Goal: Task Accomplishment & Management: Complete application form

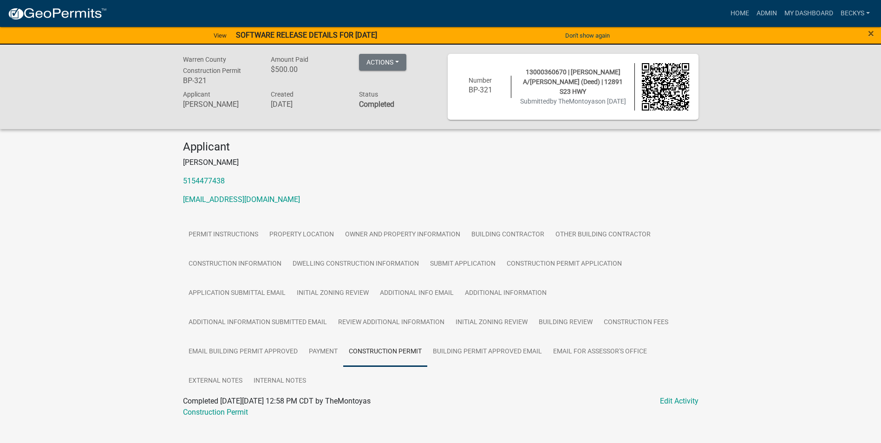
scroll to position [16, 0]
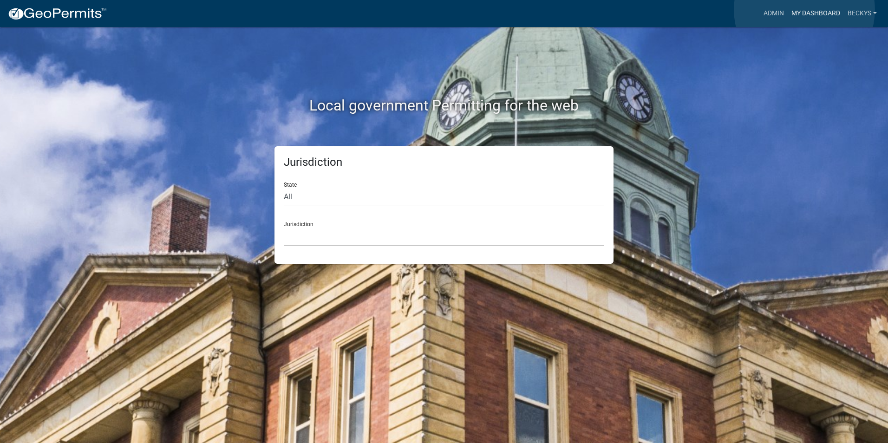
click at [805, 9] on link "My Dashboard" at bounding box center [816, 14] width 56 height 18
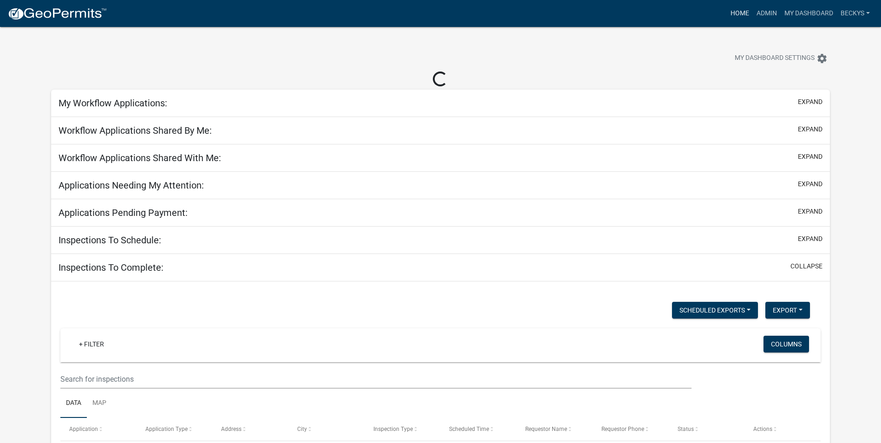
click at [733, 13] on link "Home" at bounding box center [740, 14] width 26 height 18
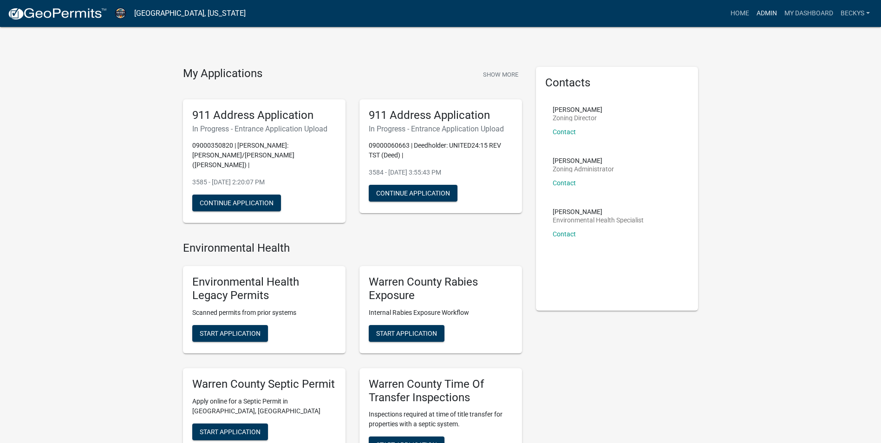
click at [765, 15] on link "Admin" at bounding box center [767, 14] width 28 height 18
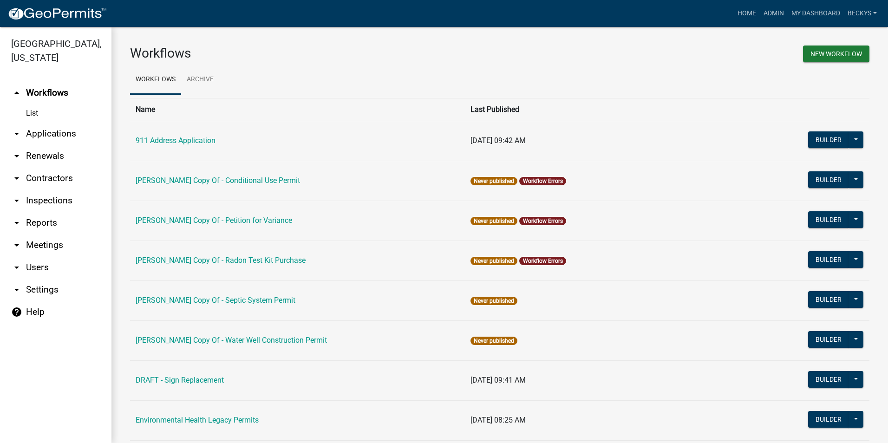
click at [67, 123] on link "arrow_drop_down Applications" at bounding box center [55, 134] width 111 height 22
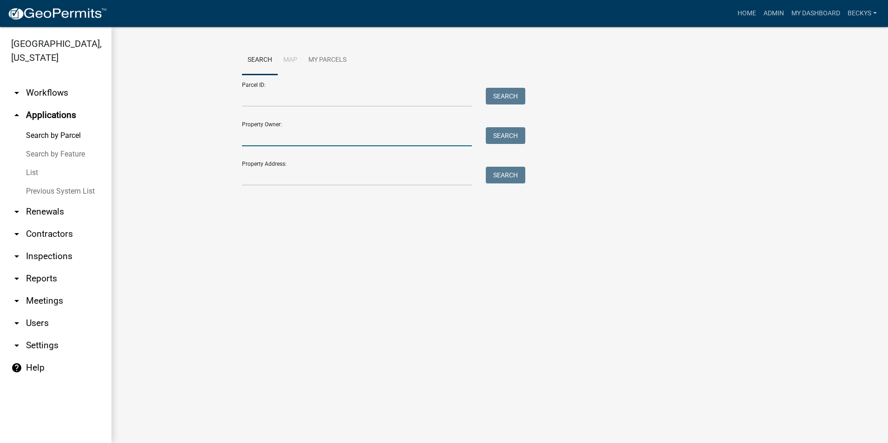
click at [255, 141] on input "Property Owner:" at bounding box center [357, 136] width 230 height 19
click at [244, 176] on input "Property Address:" at bounding box center [357, 176] width 230 height 19
click at [501, 174] on button "Search" at bounding box center [505, 175] width 39 height 17
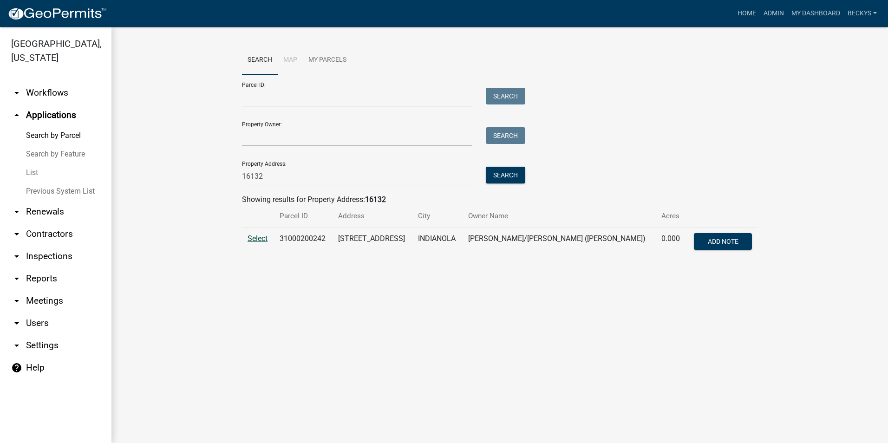
click at [259, 237] on span "Select" at bounding box center [258, 238] width 20 height 9
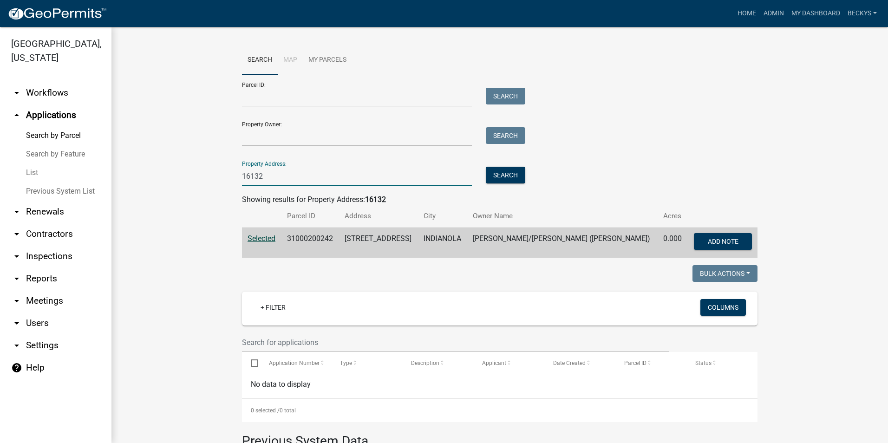
drag, startPoint x: 265, startPoint y: 176, endPoint x: 208, endPoint y: 176, distance: 57.6
click at [209, 176] on wm-workflow-application-search-view "Search Map My Parcels Parcel ID: Search Property Owner: Search Property Address…" at bounding box center [499, 319] width 739 height 547
type input "2612"
click at [507, 174] on button "Search" at bounding box center [505, 175] width 39 height 17
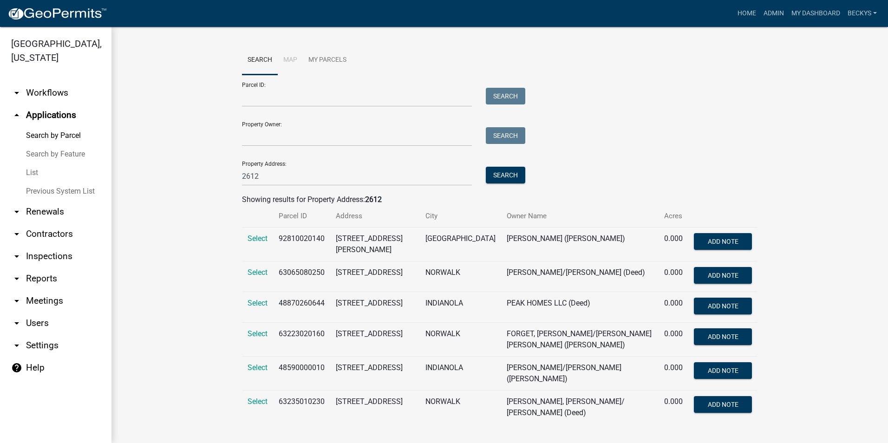
drag, startPoint x: 20, startPoint y: 152, endPoint x: 29, endPoint y: 158, distance: 10.0
click at [20, 163] on link "List" at bounding box center [55, 172] width 111 height 19
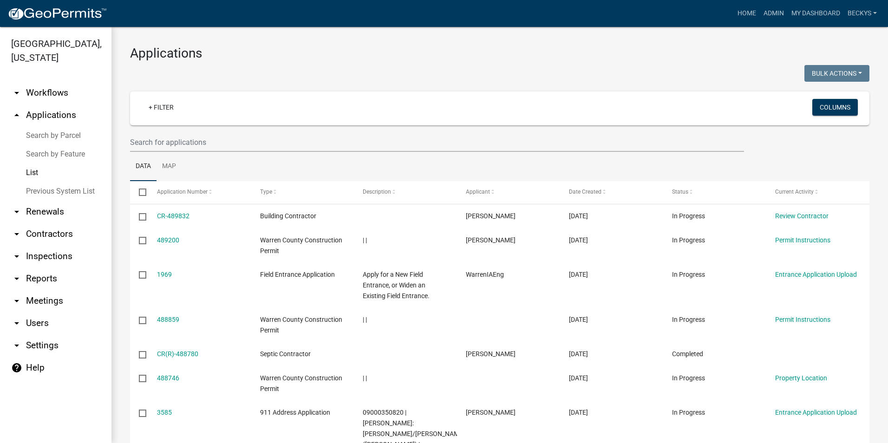
click at [30, 163] on link "List" at bounding box center [55, 172] width 111 height 19
click at [126, 142] on div at bounding box center [437, 142] width 628 height 19
click at [132, 141] on input "text" at bounding box center [437, 142] width 614 height 19
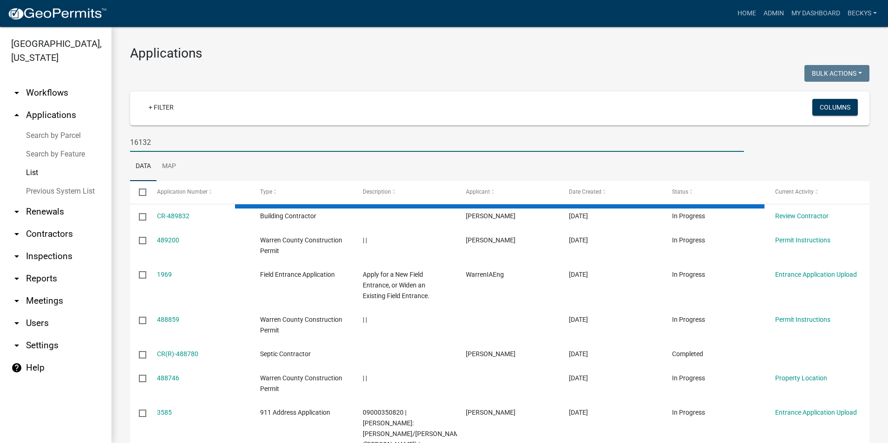
type input "16132"
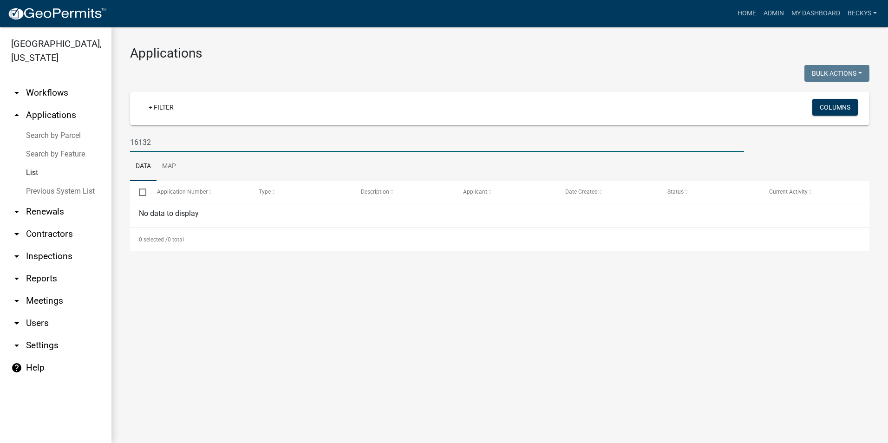
drag, startPoint x: 153, startPoint y: 143, endPoint x: 118, endPoint y: 143, distance: 34.4
click at [118, 143] on div "Applications Bulk Actions Void Expire Lock Withdraw + Filter Columns 16132 Data…" at bounding box center [499, 148] width 777 height 243
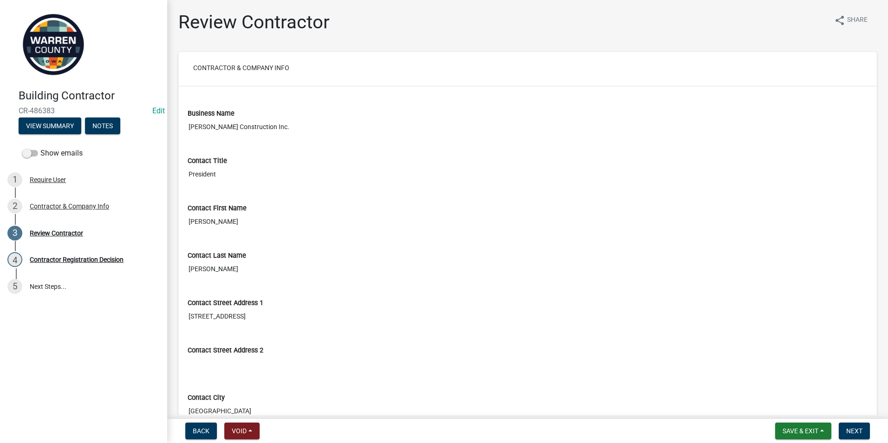
drag, startPoint x: 53, startPoint y: 153, endPoint x: 532, endPoint y: 319, distance: 506.7
click at [532, 319] on input "2509 South 8th Street" at bounding box center [528, 316] width 680 height 17
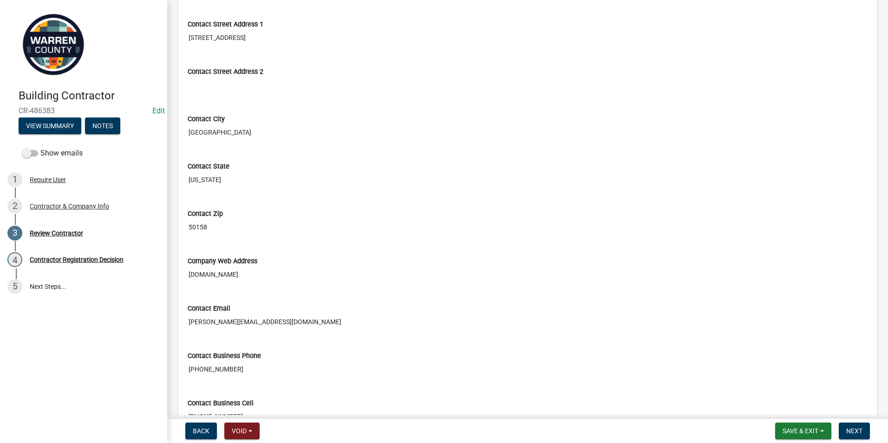
scroll to position [424, 0]
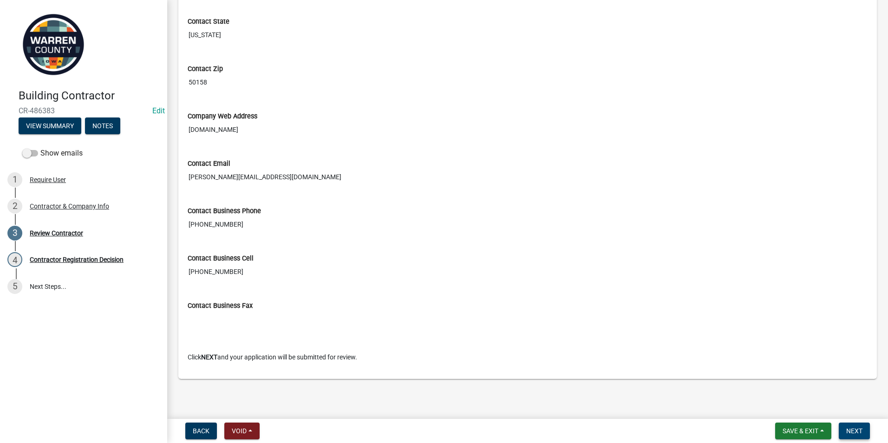
click at [863, 431] on button "Next" at bounding box center [854, 431] width 31 height 17
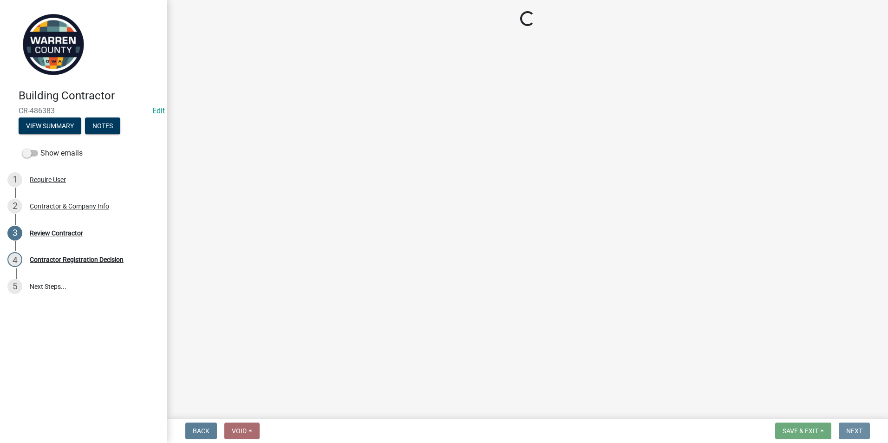
scroll to position [0, 0]
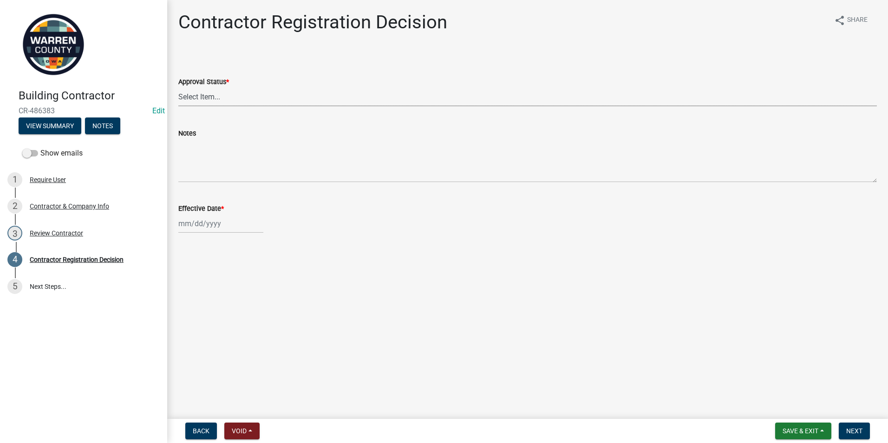
click at [180, 100] on select "Select Item... Approved Denied" at bounding box center [527, 96] width 699 height 19
click at [178, 87] on select "Select Item... Approved Denied" at bounding box center [527, 96] width 699 height 19
select select "4b86b809-39dd-4c68-9f3d-fdb3e7050482"
click at [189, 231] on div at bounding box center [220, 223] width 85 height 19
select select "10"
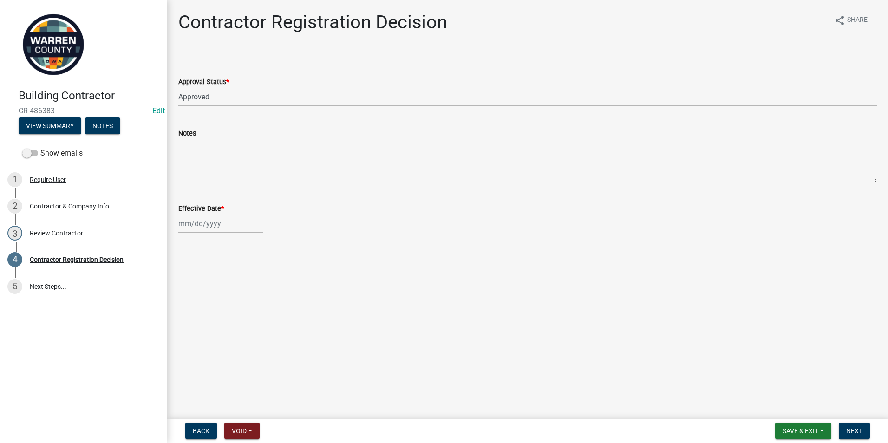
select select "2025"
click at [217, 291] on div "8" at bounding box center [217, 288] width 15 height 15
type input "10/08/2025"
click at [846, 425] on button "Next" at bounding box center [854, 431] width 31 height 17
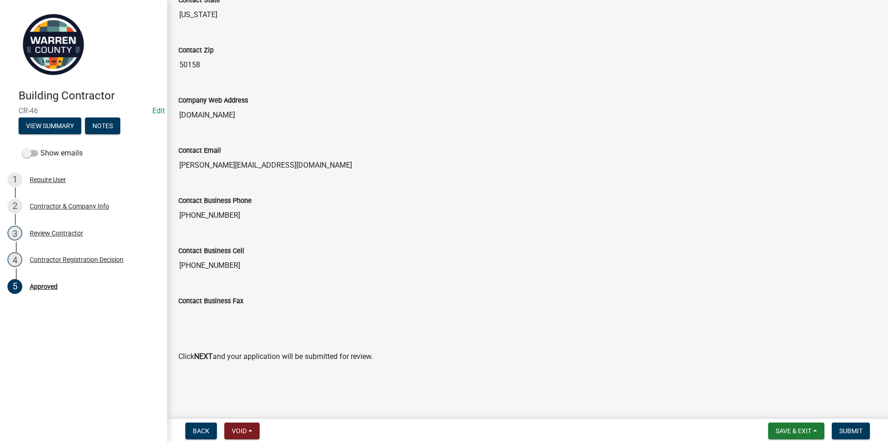
scroll to position [475, 0]
click at [47, 283] on div "Approved" at bounding box center [44, 286] width 28 height 7
click at [846, 431] on span "Submit" at bounding box center [850, 430] width 23 height 7
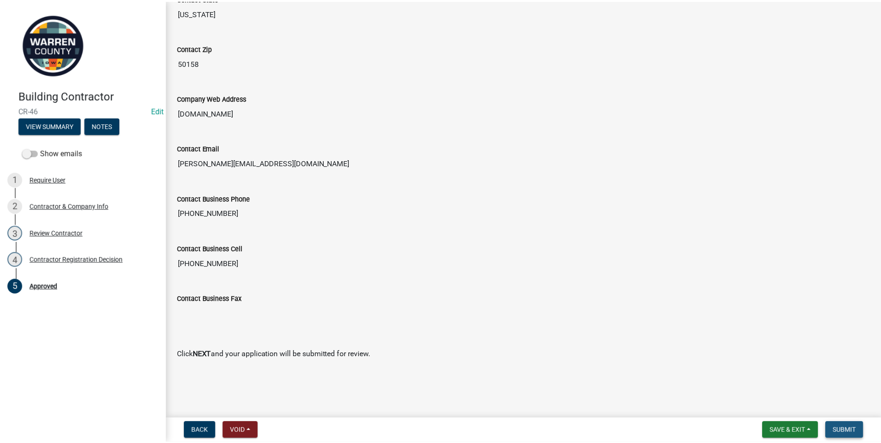
scroll to position [0, 0]
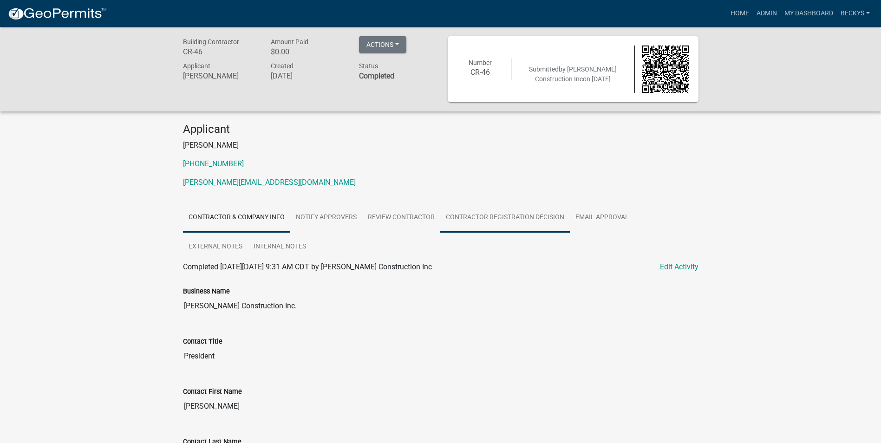
click at [516, 216] on link "Contractor Registration Decision" at bounding box center [505, 218] width 130 height 30
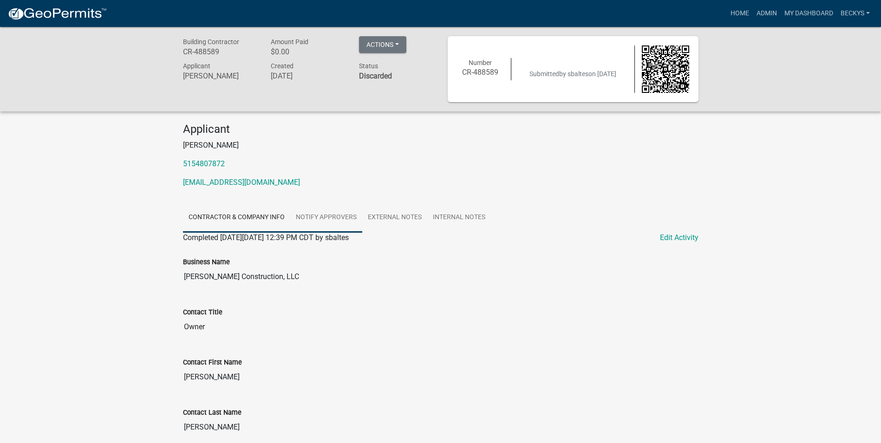
click at [320, 215] on link "Notify Approvers" at bounding box center [326, 218] width 72 height 30
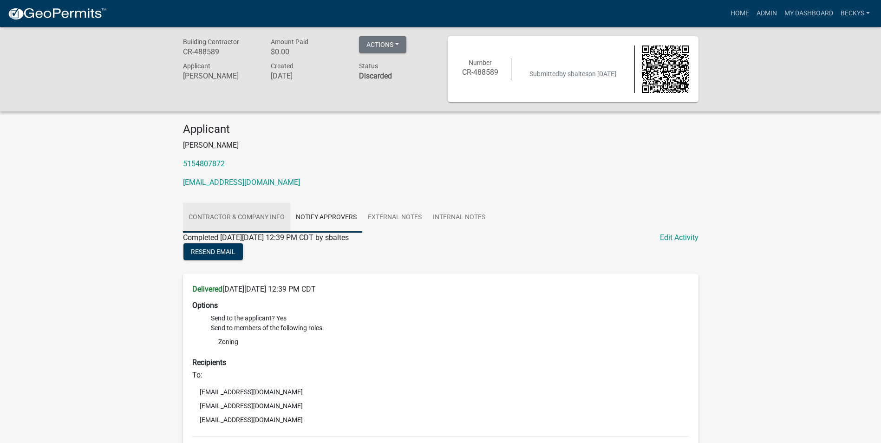
click at [241, 217] on link "Contractor & Company Info" at bounding box center [236, 218] width 107 height 30
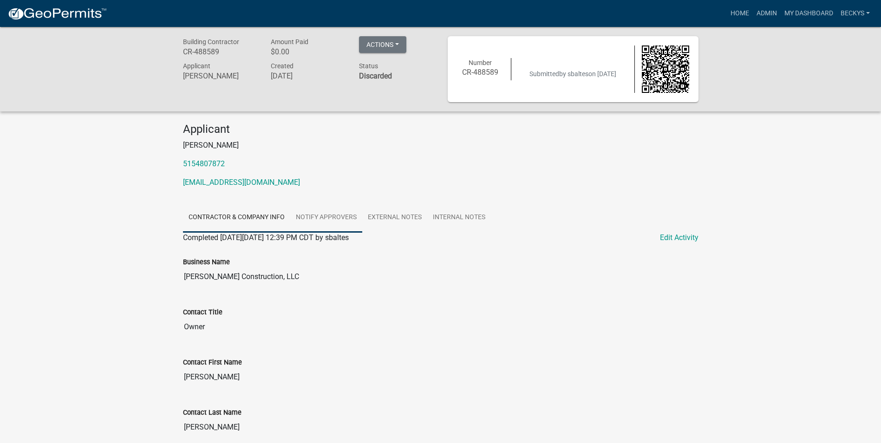
click at [314, 216] on link "Notify Approvers" at bounding box center [326, 218] width 72 height 30
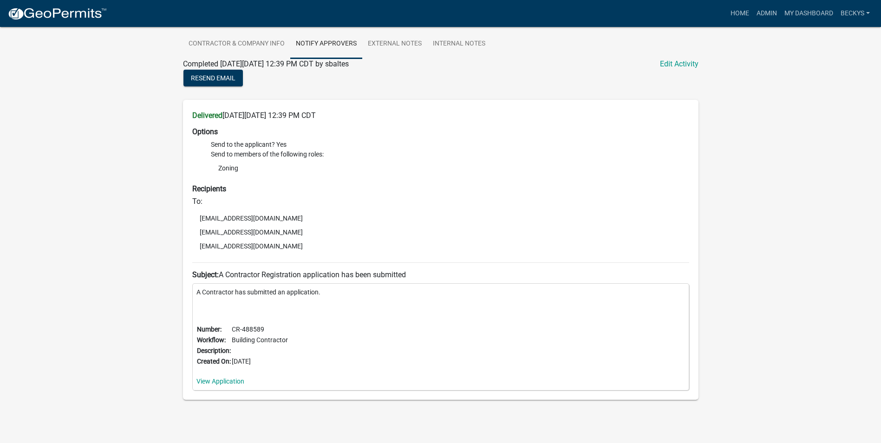
scroll to position [181, 0]
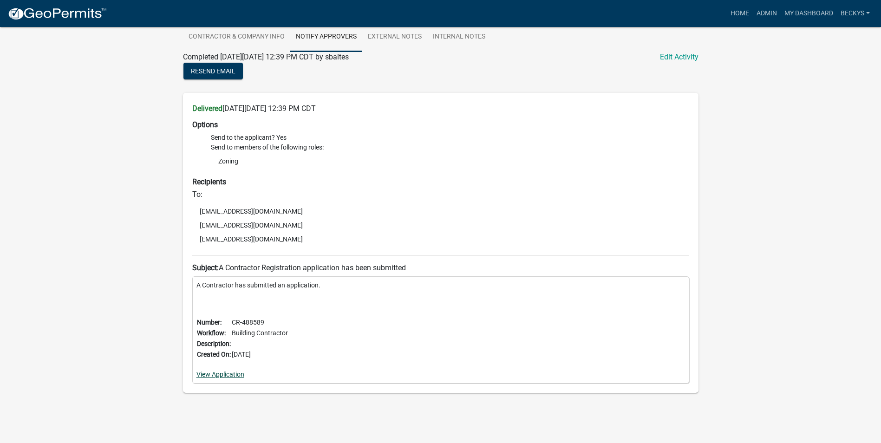
click at [222, 373] on link "View Application" at bounding box center [220, 374] width 48 height 7
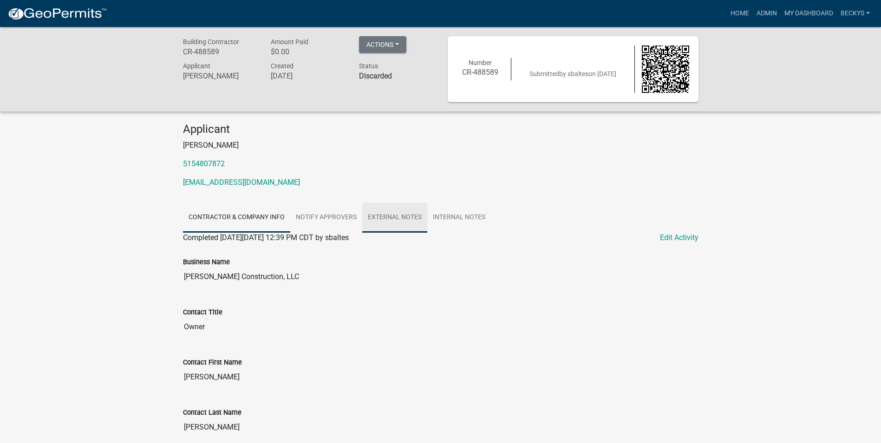
click at [396, 214] on link "External Notes" at bounding box center [394, 218] width 65 height 30
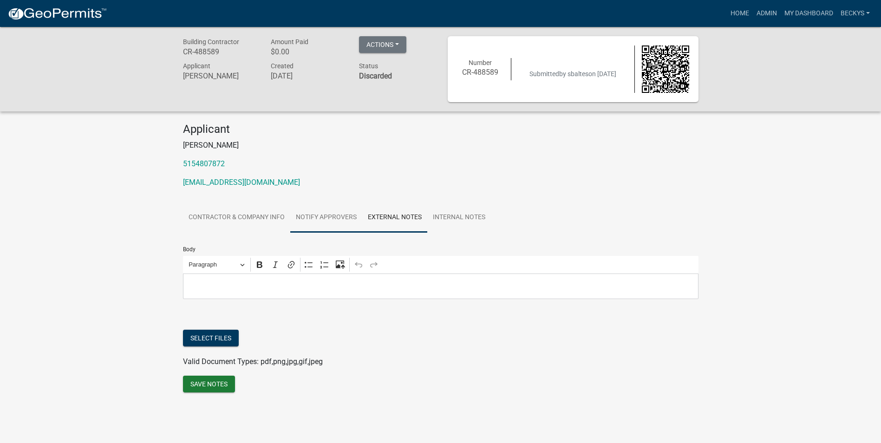
click at [319, 212] on link "Notify Approvers" at bounding box center [326, 218] width 72 height 30
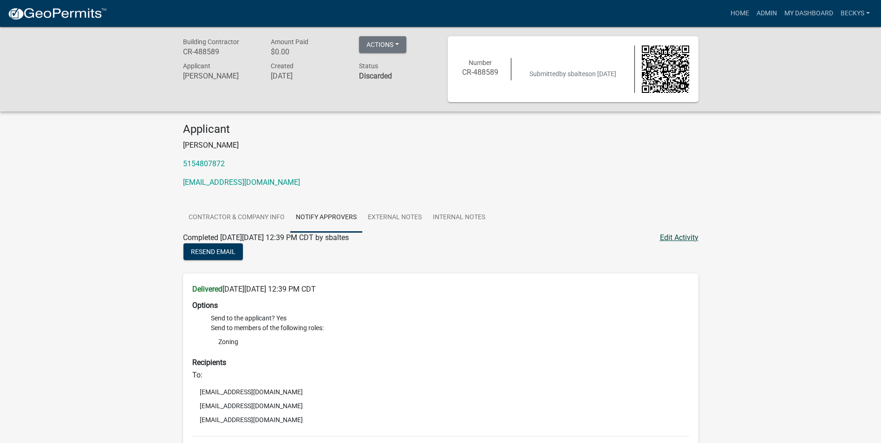
click at [670, 237] on link "Edit Activity" at bounding box center [679, 237] width 39 height 11
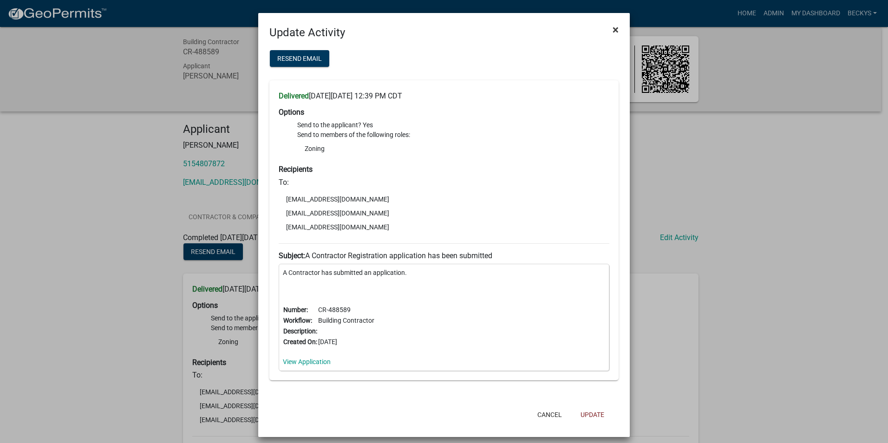
click at [607, 31] on button "×" at bounding box center [615, 30] width 21 height 26
